Goal: Task Accomplishment & Management: Manage account settings

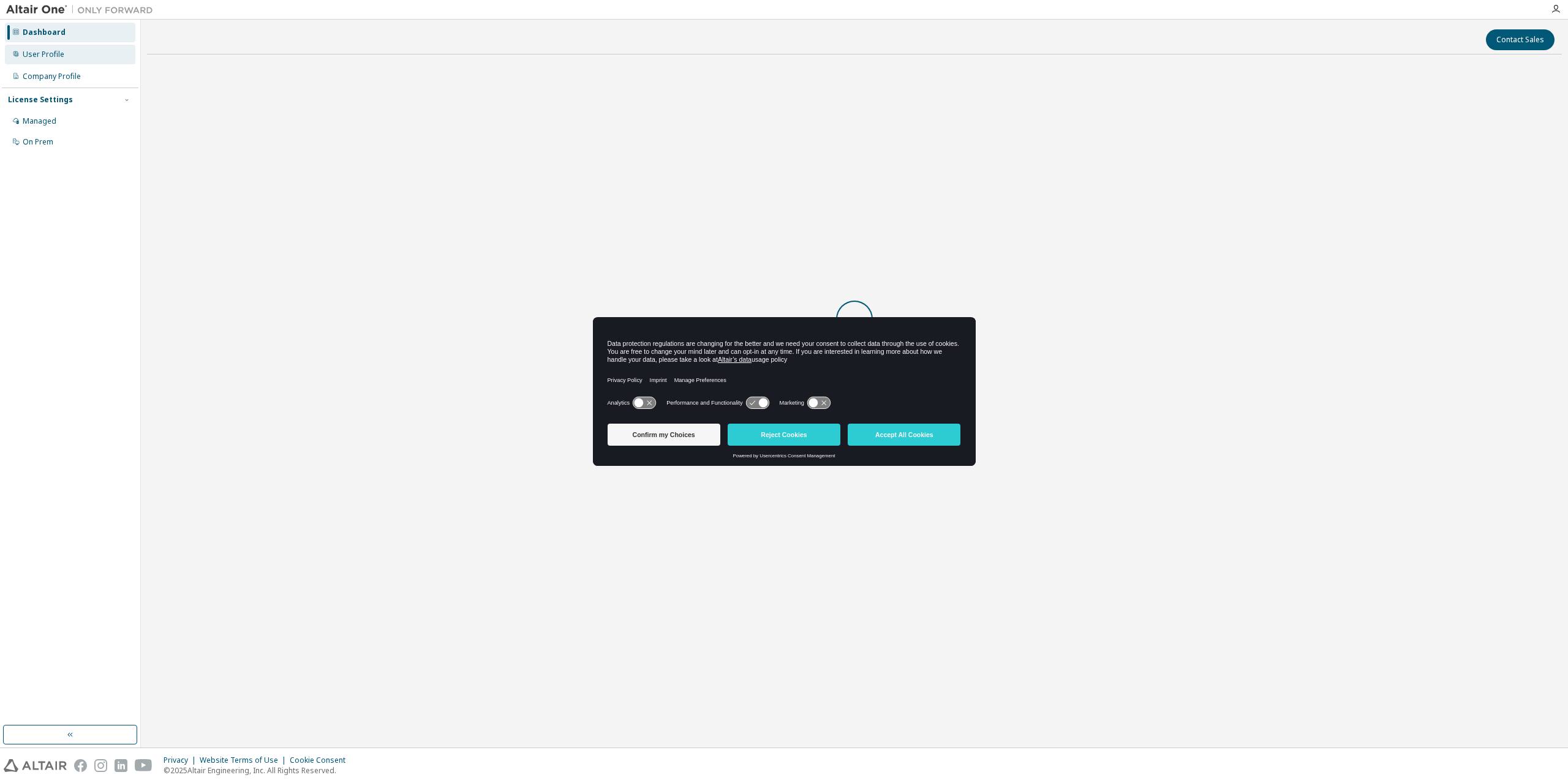
click at [33, 59] on div "User Profile" at bounding box center [44, 54] width 42 height 10
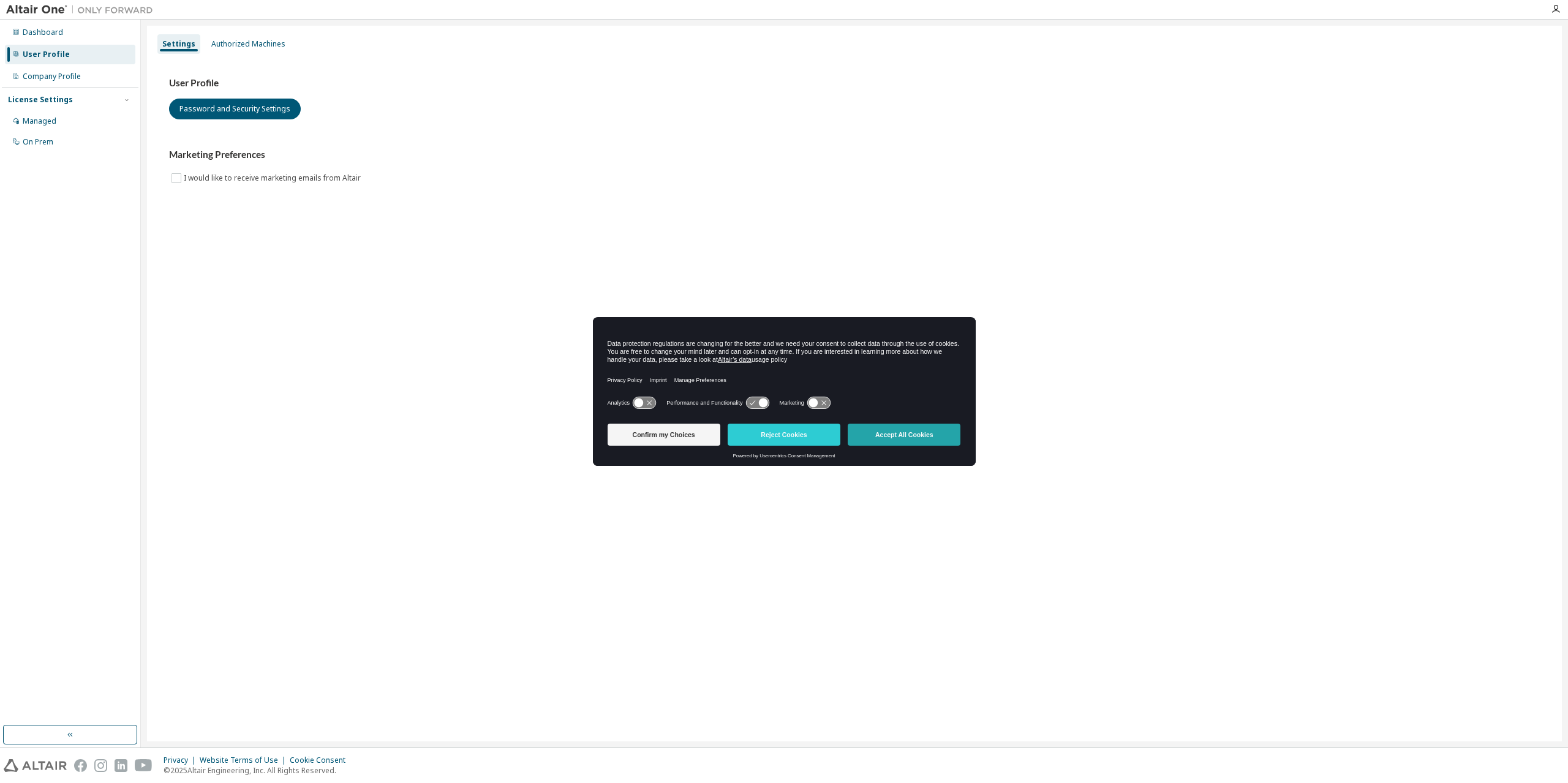
click at [910, 436] on button "Accept All Cookies" at bounding box center [904, 435] width 113 height 22
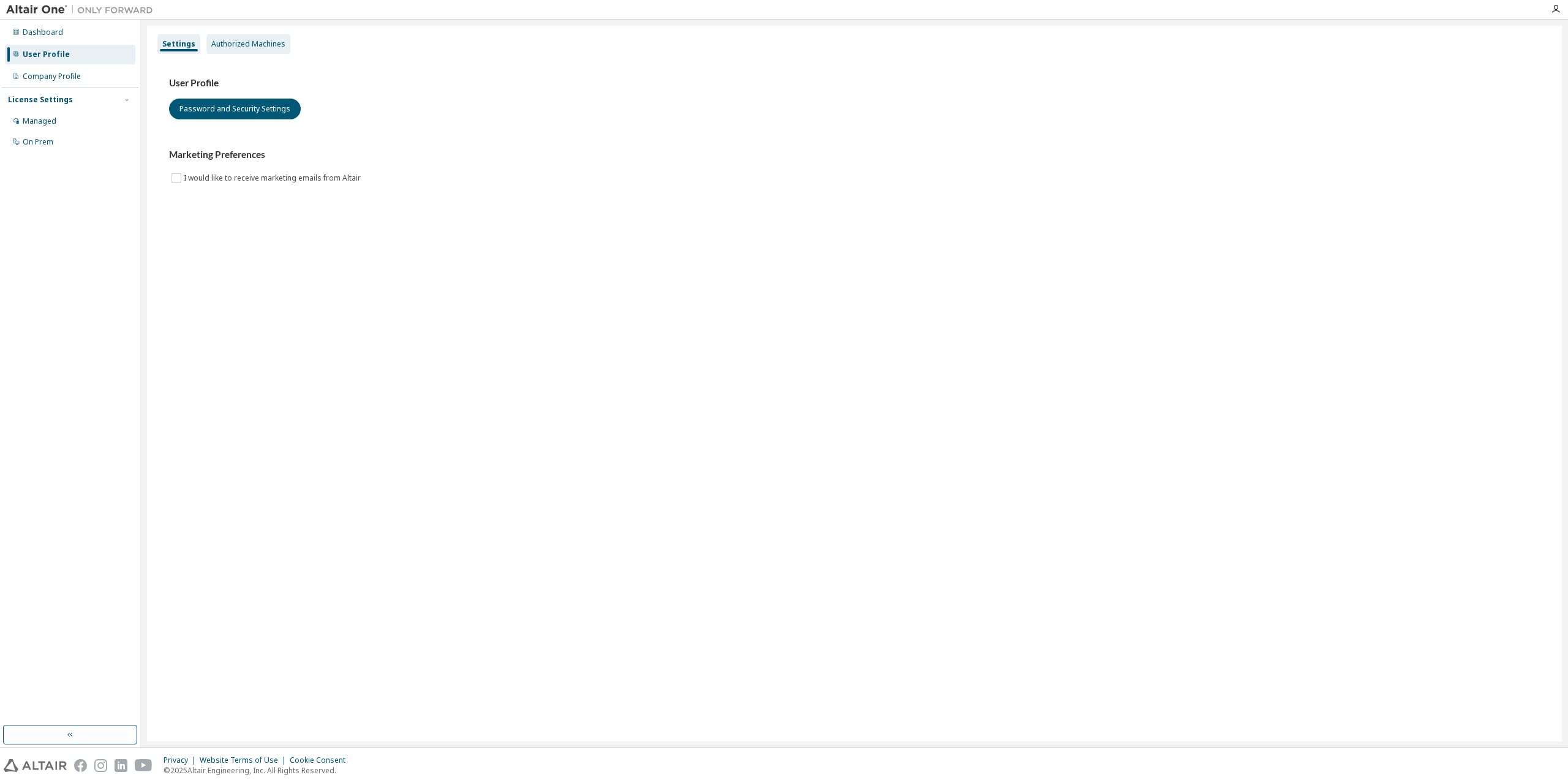
click at [227, 53] on div "Settings Authorized Machines" at bounding box center [854, 44] width 1400 height 22
click at [238, 50] on div "Authorized Machines" at bounding box center [248, 44] width 84 height 19
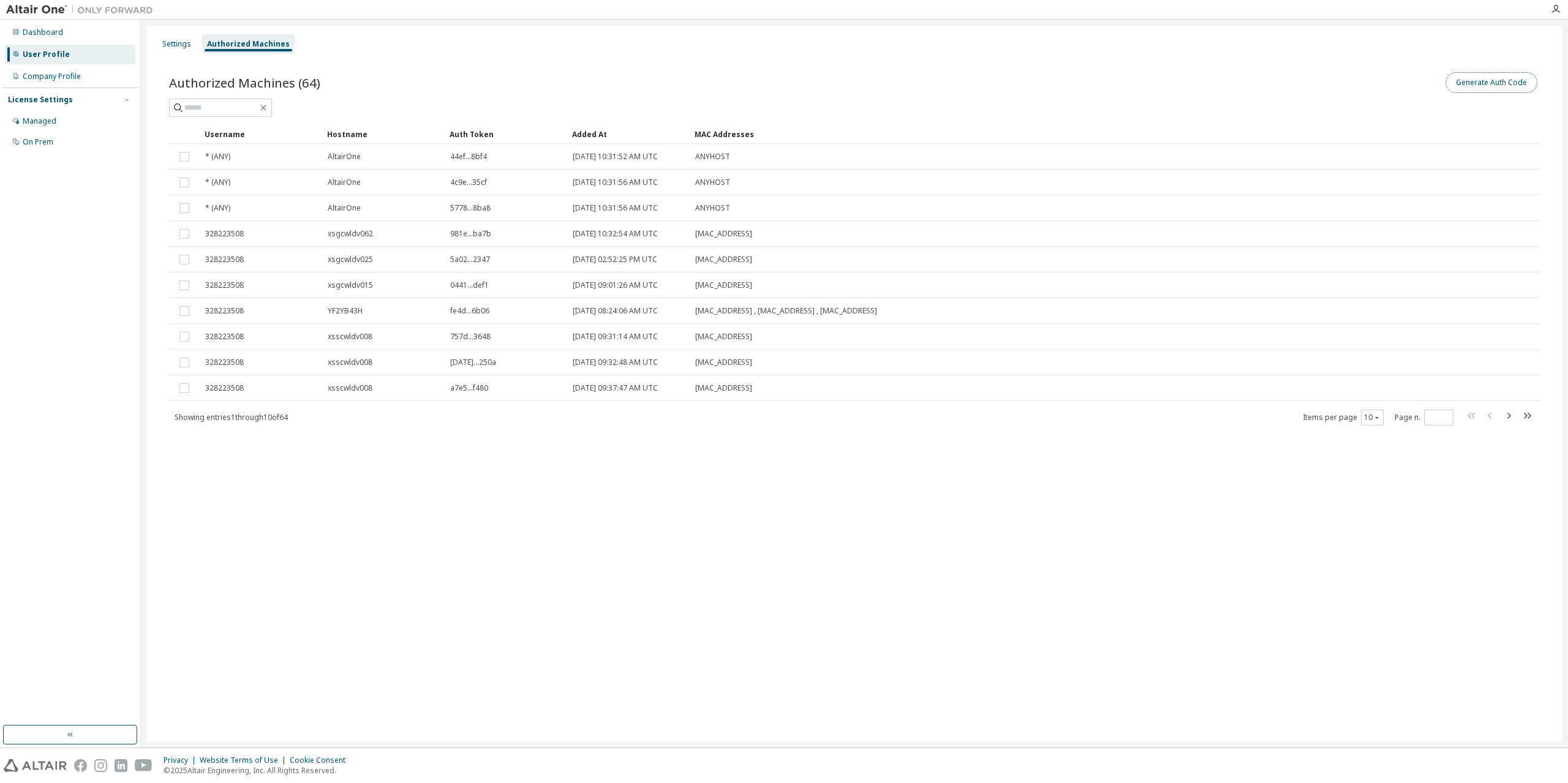
click at [1495, 79] on button "Generate Auth Code" at bounding box center [1492, 83] width 92 height 21
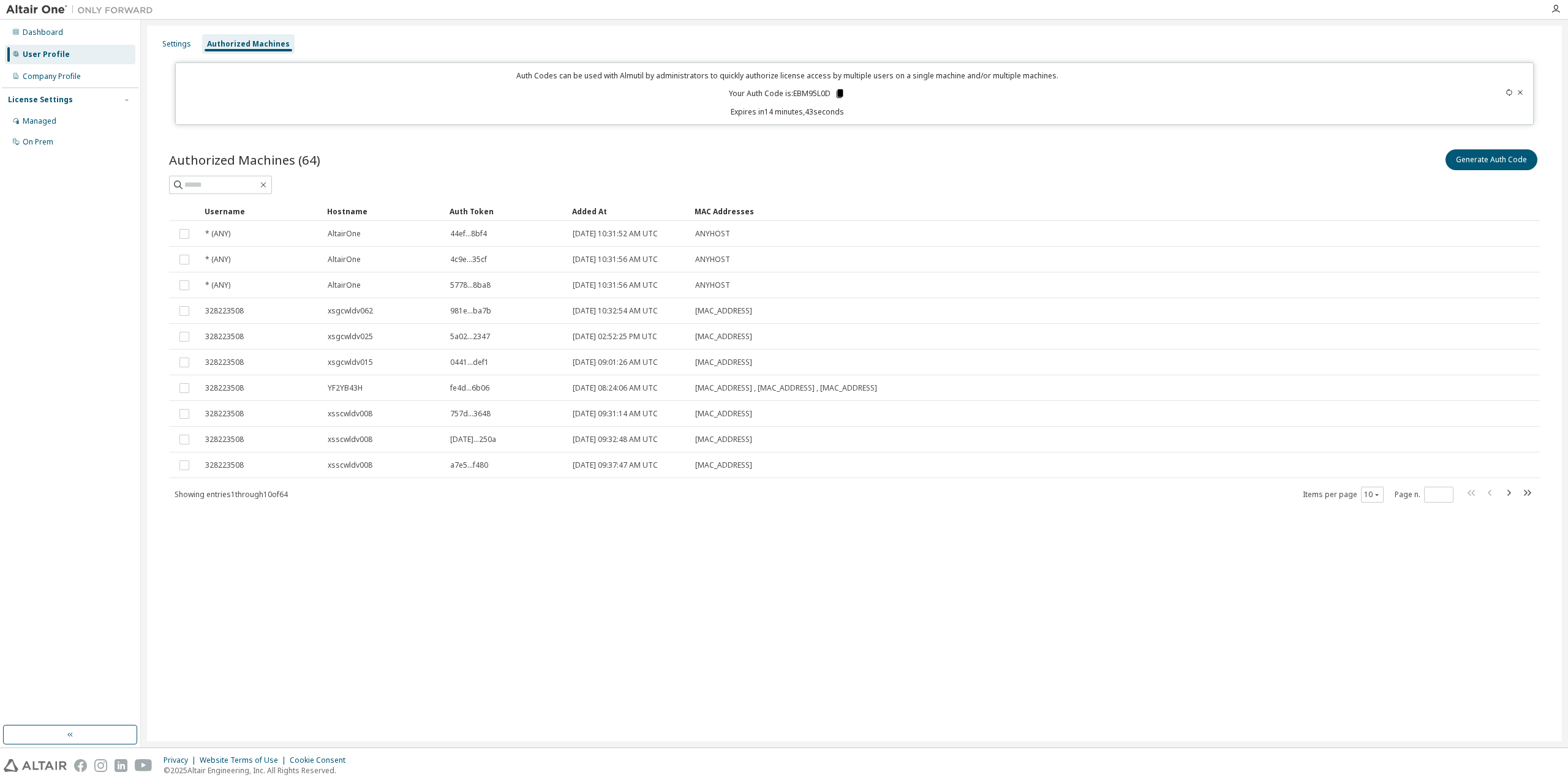
click at [840, 90] on icon at bounding box center [840, 94] width 7 height 8
click at [931, 637] on div "Settings Authorized Machines Auth Codes can be used with Almutil by administrat…" at bounding box center [855, 384] width 1415 height 716
